Goal: Task Accomplishment & Management: Use online tool/utility

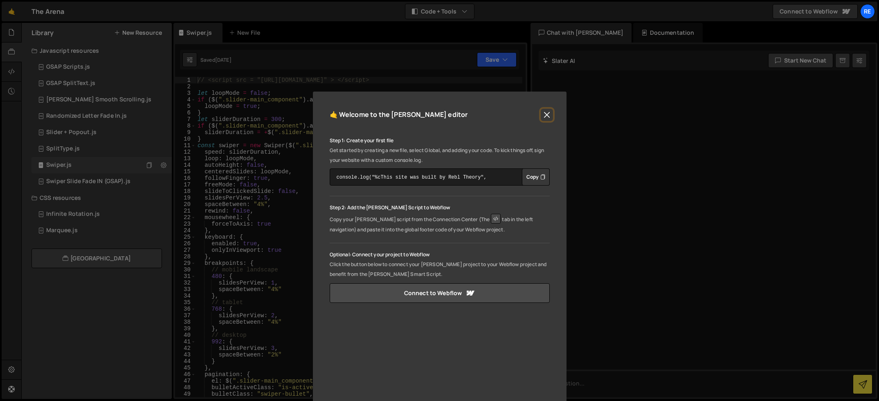
click at [546, 116] on button "Close" at bounding box center [547, 115] width 12 height 12
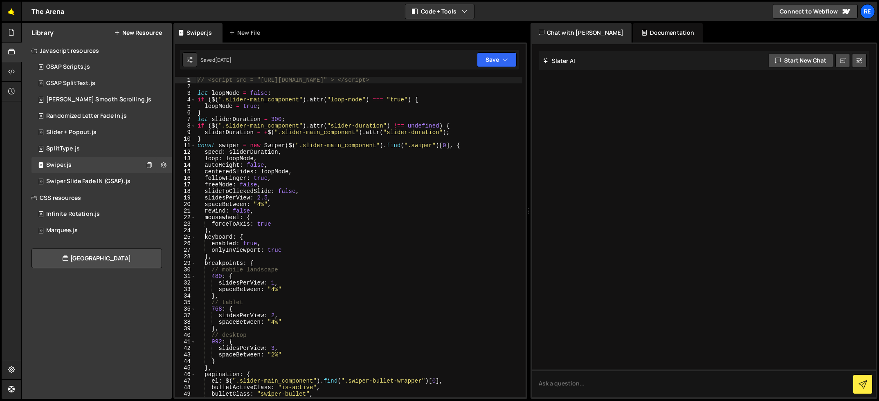
click at [12, 14] on link "🤙" at bounding box center [12, 12] width 20 height 20
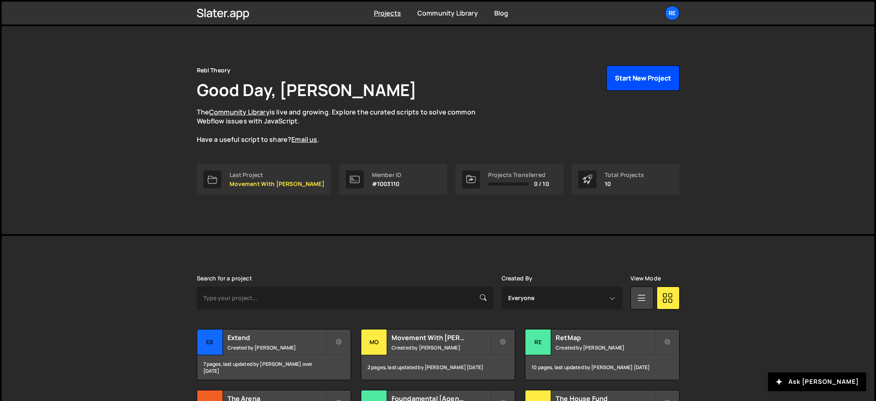
click at [630, 79] on button "Start New Project" at bounding box center [642, 77] width 73 height 25
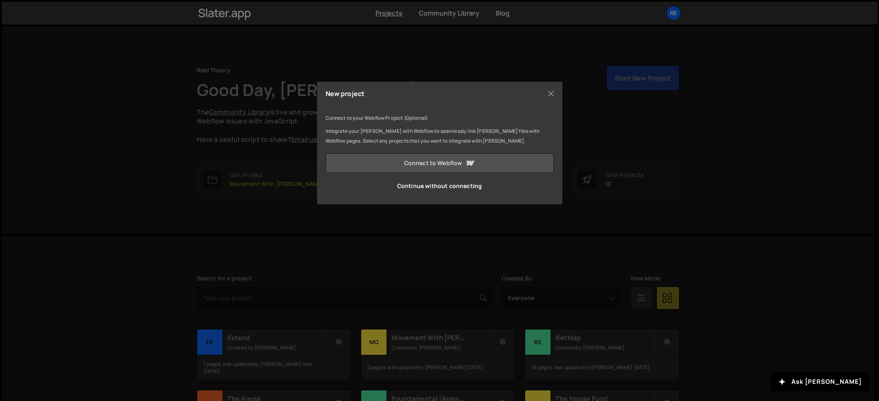
click at [447, 162] on link "Connect to Webflow" at bounding box center [440, 163] width 228 height 20
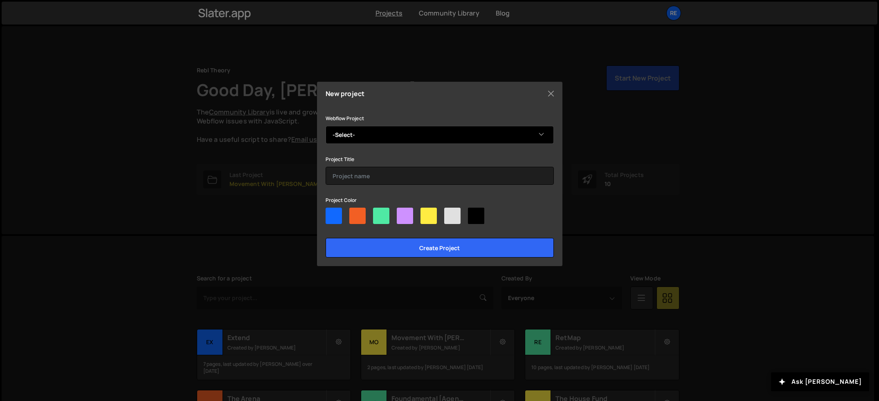
click at [486, 135] on select "-Select- PrizePicks" at bounding box center [440, 135] width 228 height 18
select select "64b5f8bfc12b3ec8aef889d7"
click at [326, 126] on select "-Select- PrizePicks" at bounding box center [440, 135] width 228 height 18
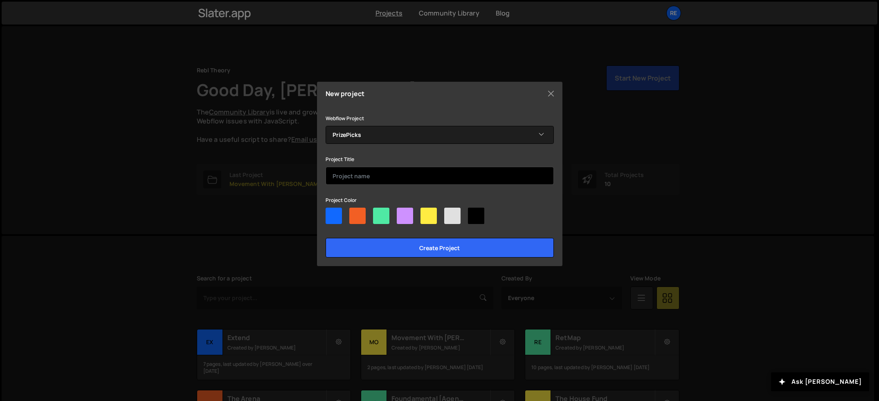
click at [433, 176] on input "text" at bounding box center [440, 176] width 228 height 18
type input "PrizePicks"
click at [401, 220] on div at bounding box center [405, 216] width 16 height 16
click at [401, 213] on input"] "radio" at bounding box center [399, 210] width 5 height 5
radio input"] "true"
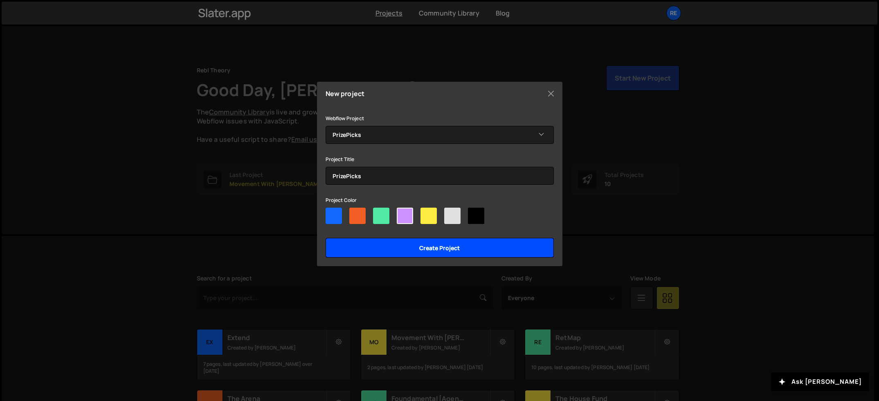
click at [417, 253] on input "Create project" at bounding box center [440, 248] width 228 height 20
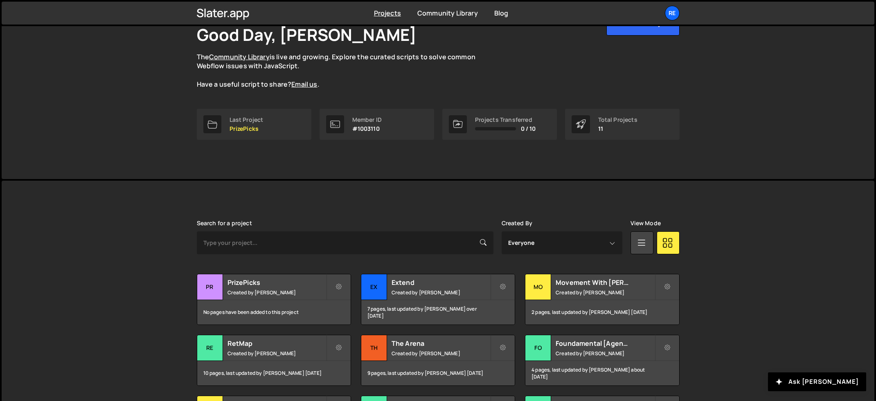
scroll to position [139, 0]
